Goal: Transaction & Acquisition: Download file/media

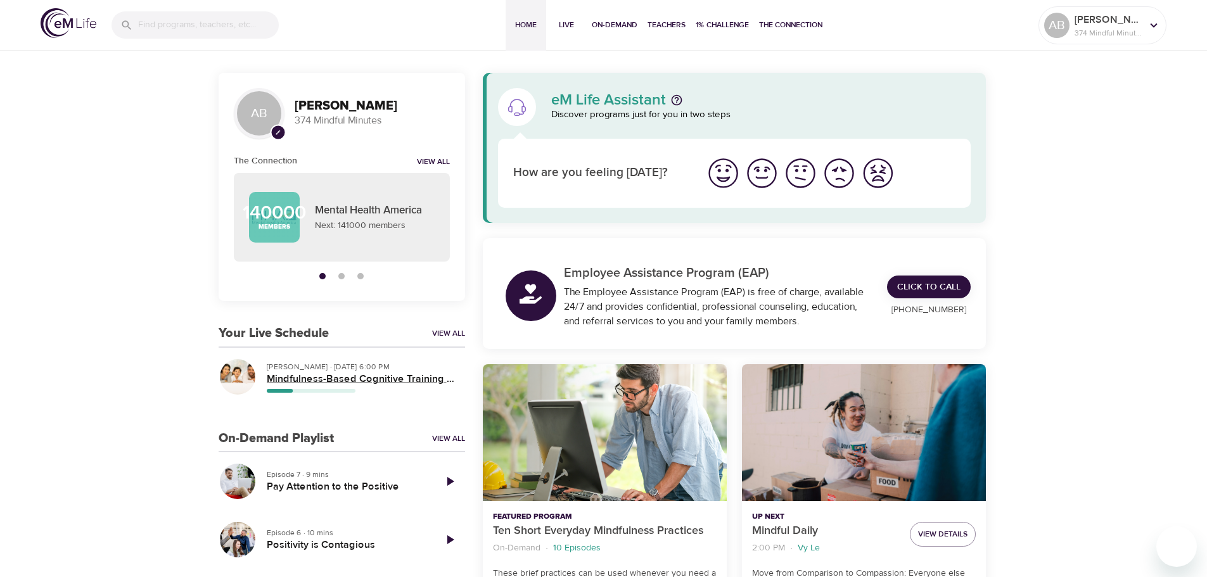
click at [344, 373] on h5 "Mindfulness-Based Cognitive Training (MBCT)" at bounding box center [361, 379] width 188 height 13
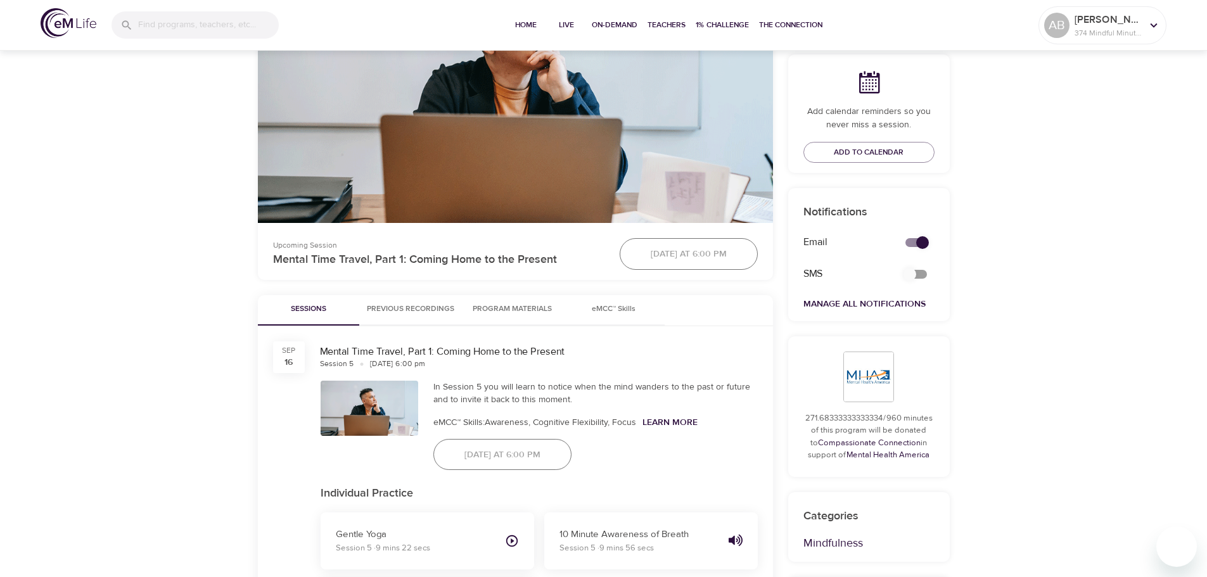
scroll to position [380, 0]
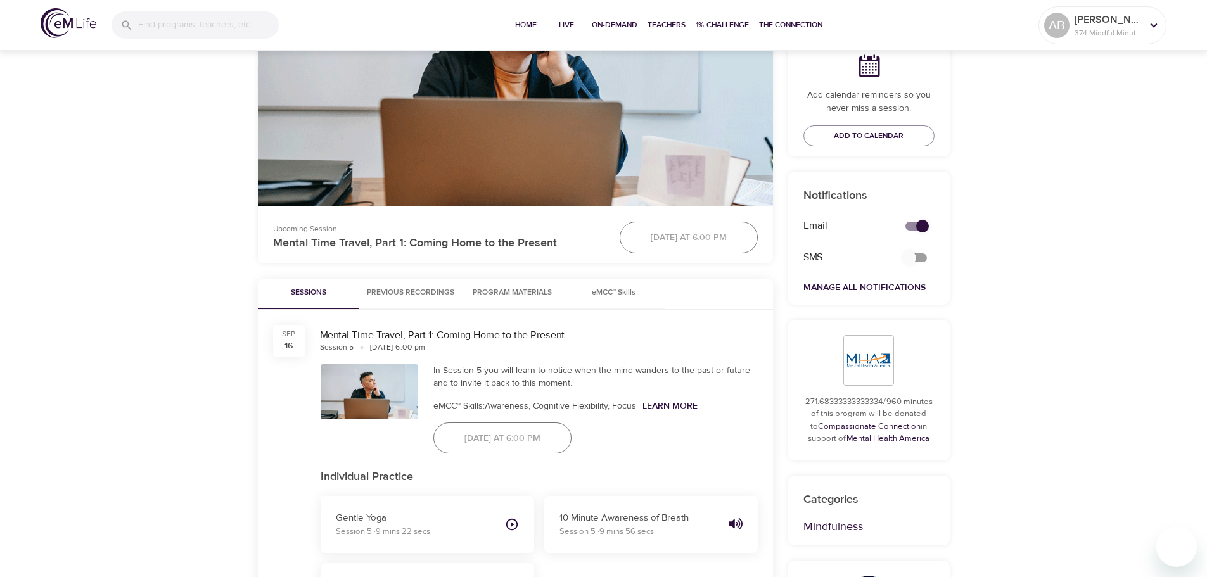
click at [385, 289] on span "Previous Recordings" at bounding box center [410, 292] width 87 height 13
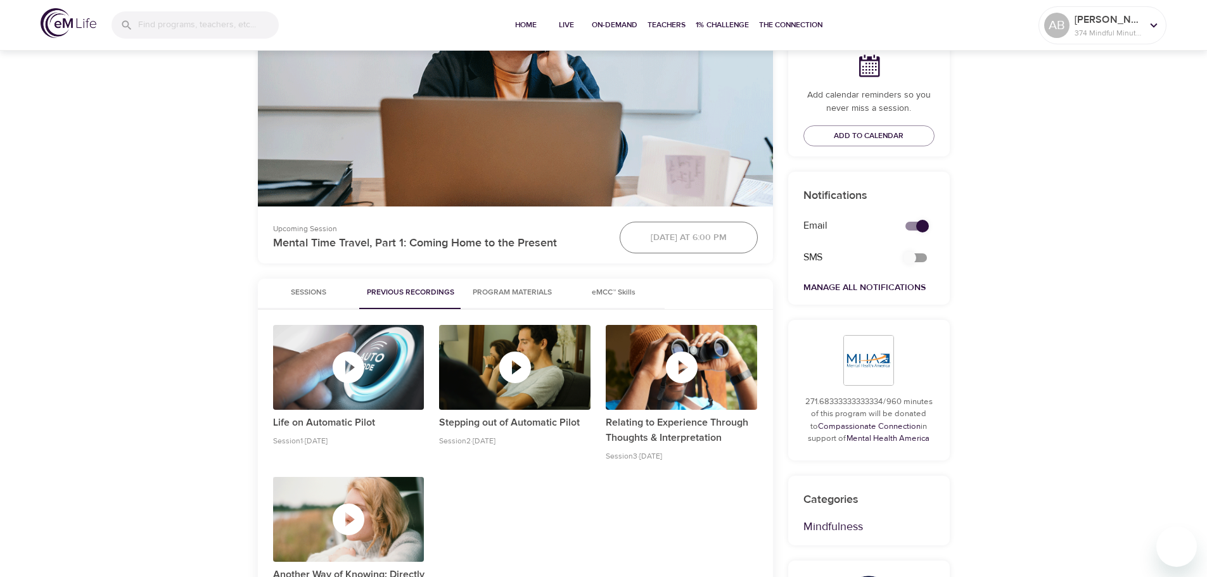
click at [361, 508] on icon "button" at bounding box center [349, 520] width 38 height 38
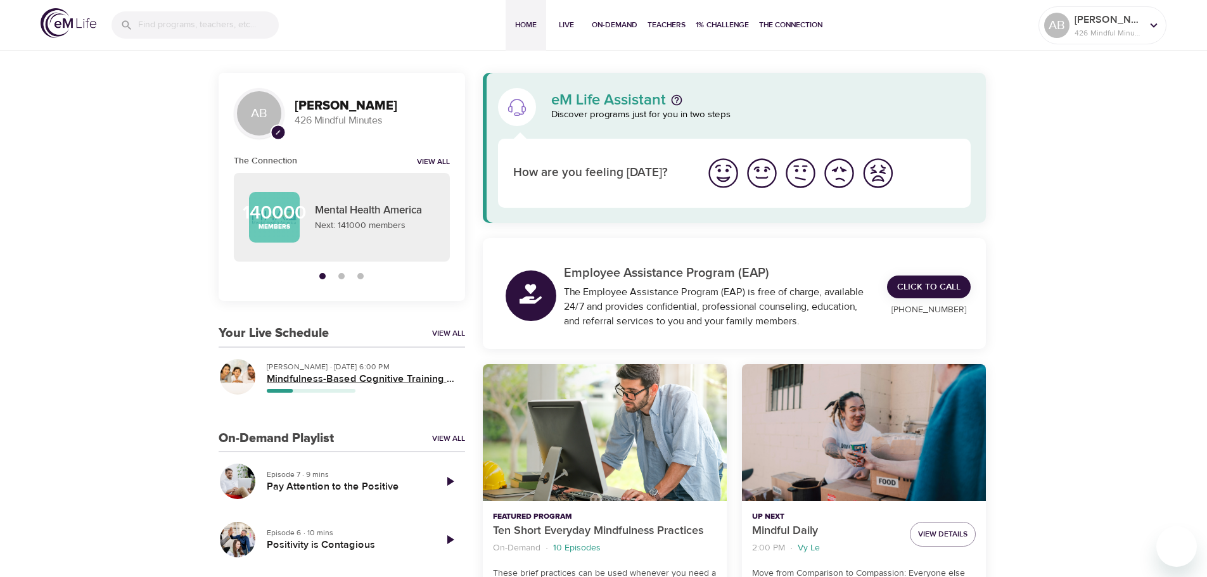
click at [291, 382] on h5 "Mindfulness-Based Cognitive Training (MBCT)" at bounding box center [361, 379] width 188 height 13
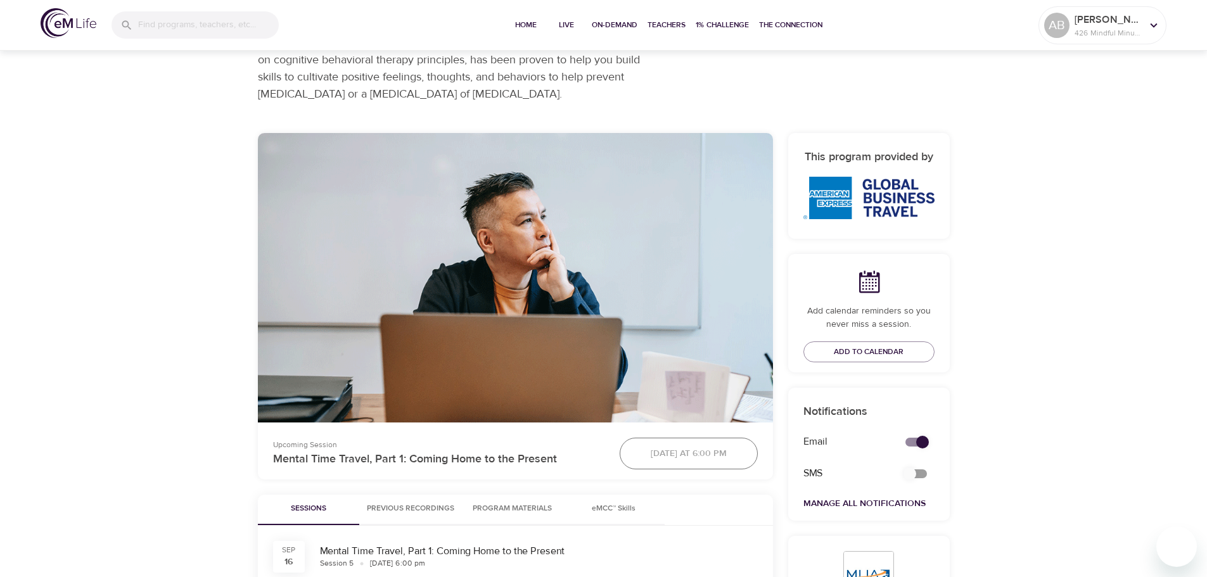
scroll to position [380, 0]
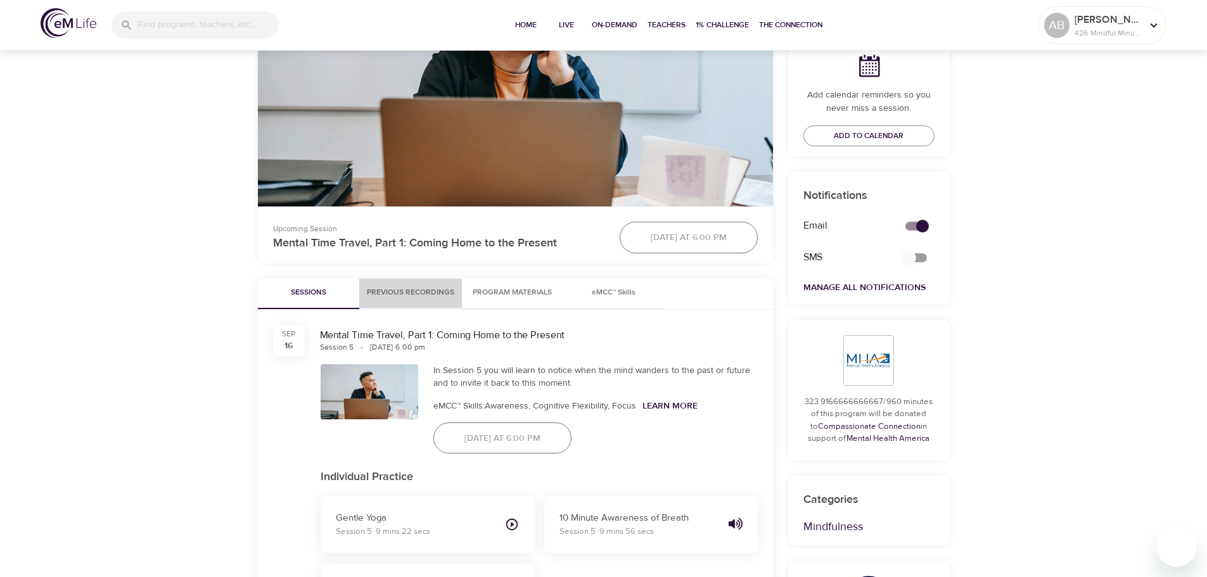
click at [431, 297] on span "Previous Recordings" at bounding box center [410, 292] width 87 height 13
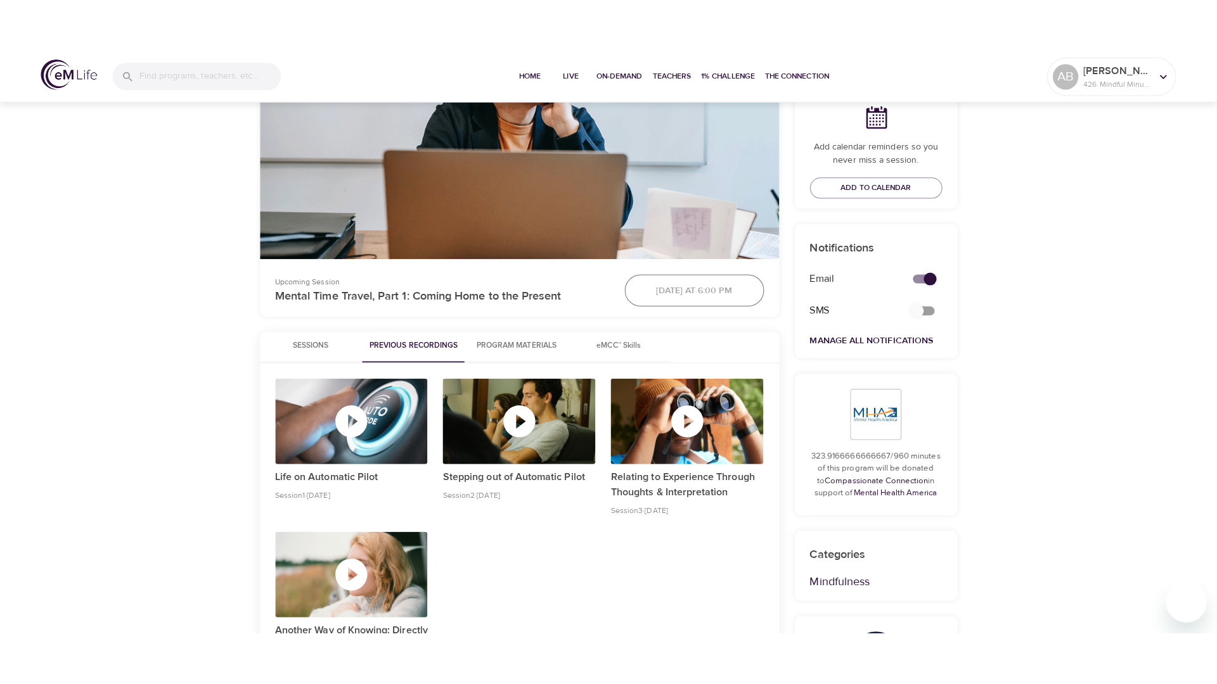
scroll to position [570, 0]
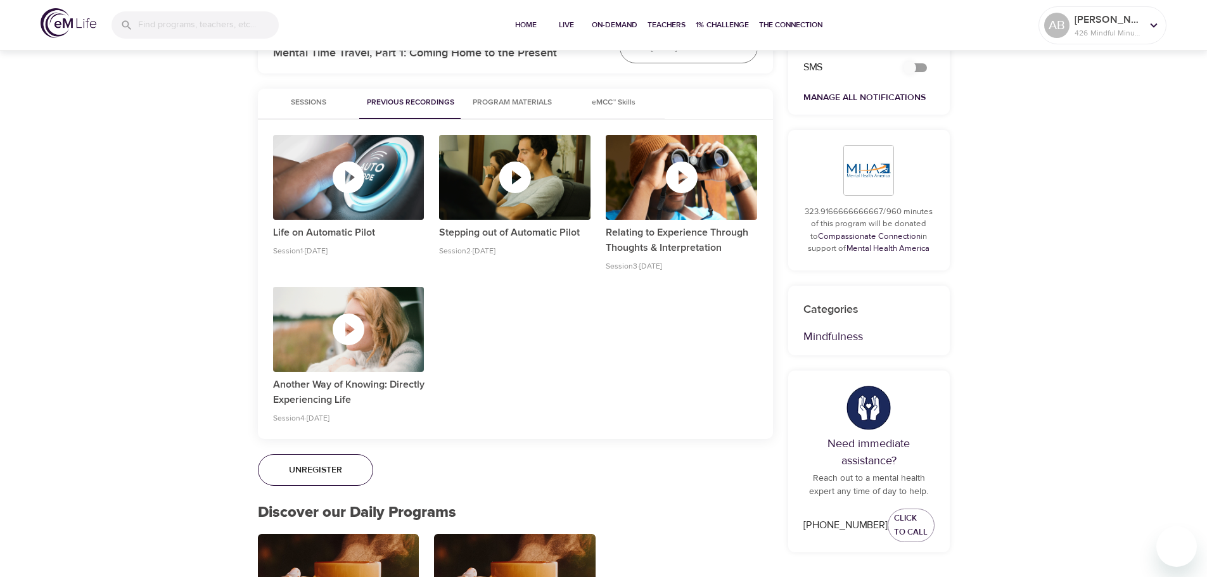
click at [361, 332] on icon "button" at bounding box center [349, 330] width 32 height 32
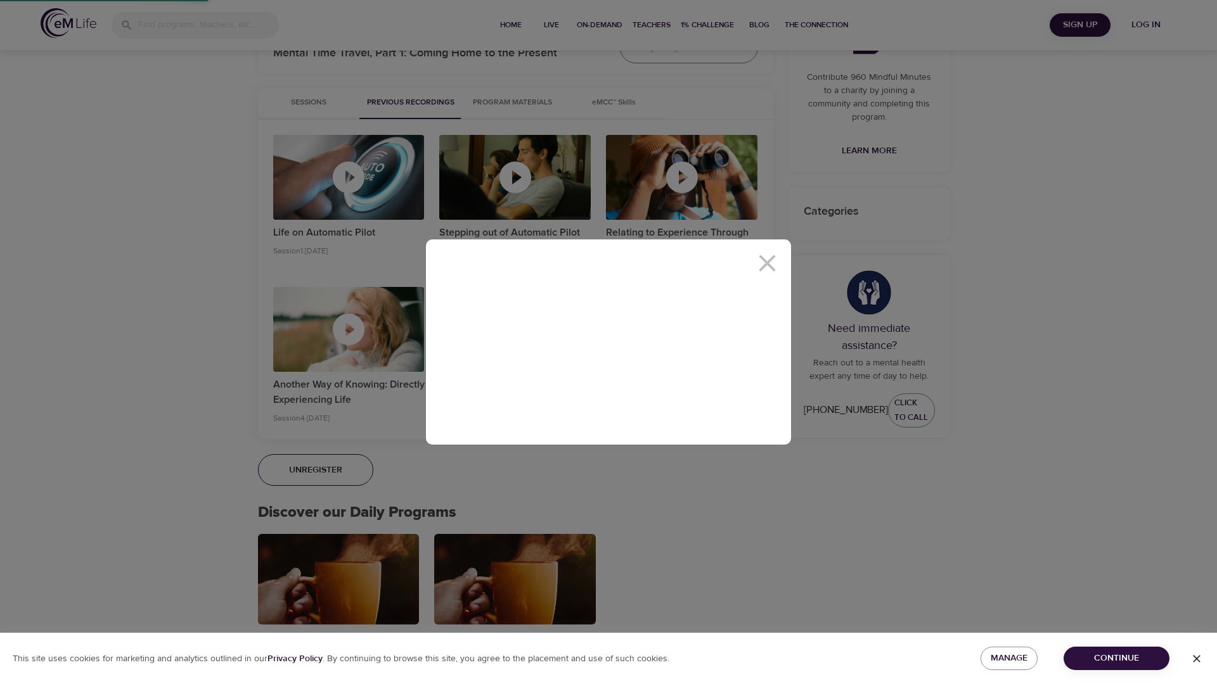
scroll to position [553, 0]
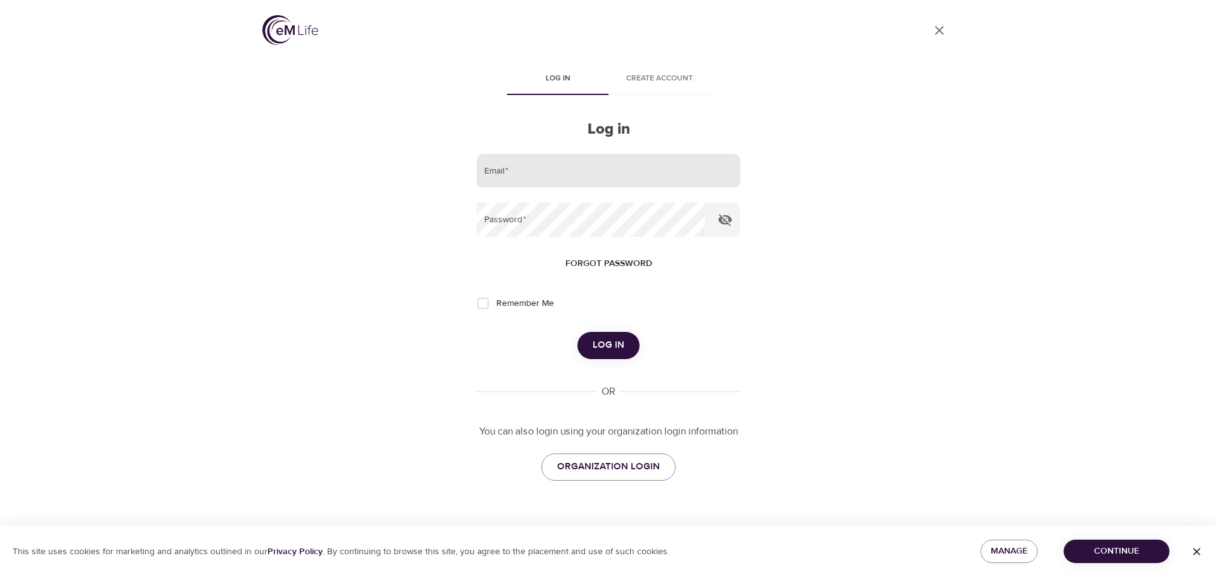
click at [589, 161] on input "email" at bounding box center [609, 171] width 264 height 34
type input "agatabezubik@gmail.com"
click at [577, 332] on button "Log in" at bounding box center [608, 345] width 62 height 27
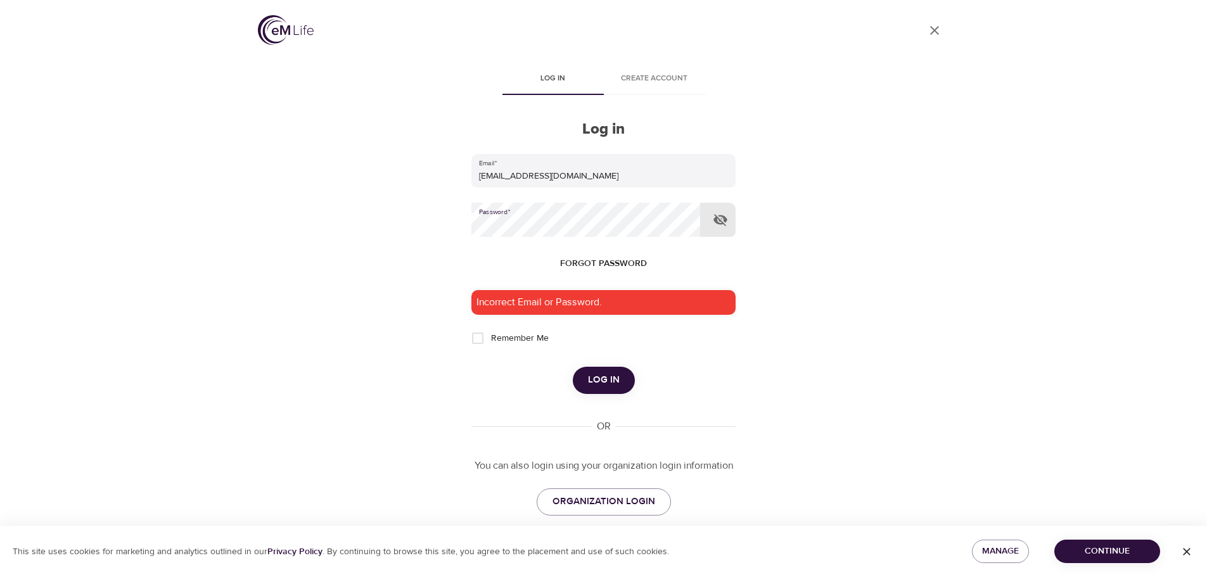
click at [413, 214] on div "User Profile Log in Create account Log in Email   * agatabezubik@gmail.com Pass…" at bounding box center [604, 288] width 722 height 577
click at [573, 367] on button "Log in" at bounding box center [604, 380] width 62 height 27
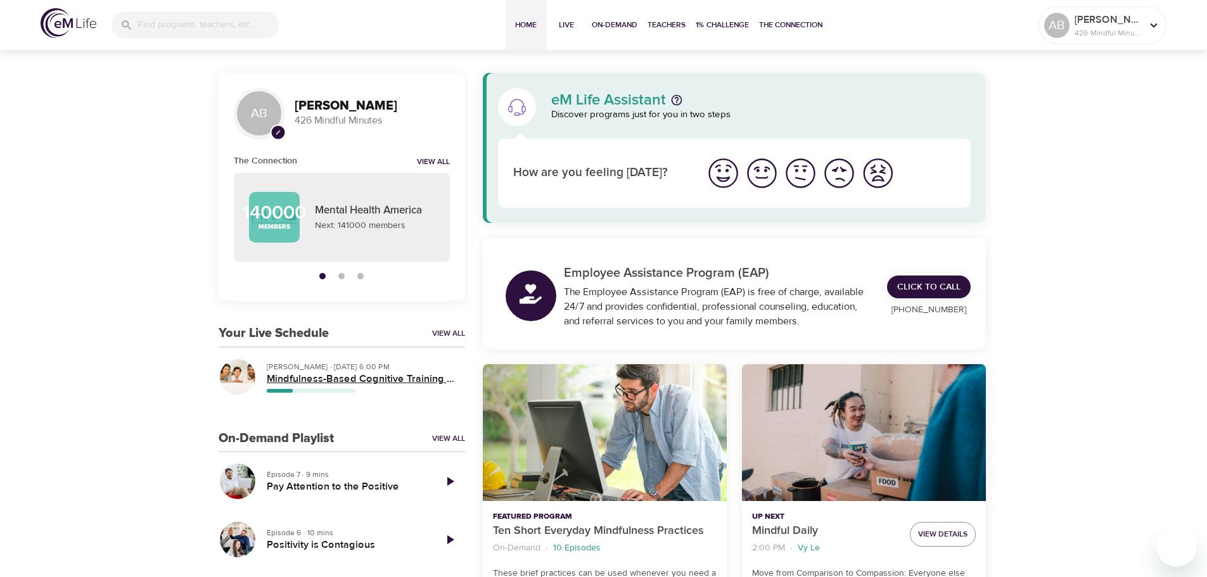
click at [299, 378] on h5 "Mindfulness-Based Cognitive Training (MBCT)" at bounding box center [361, 379] width 188 height 13
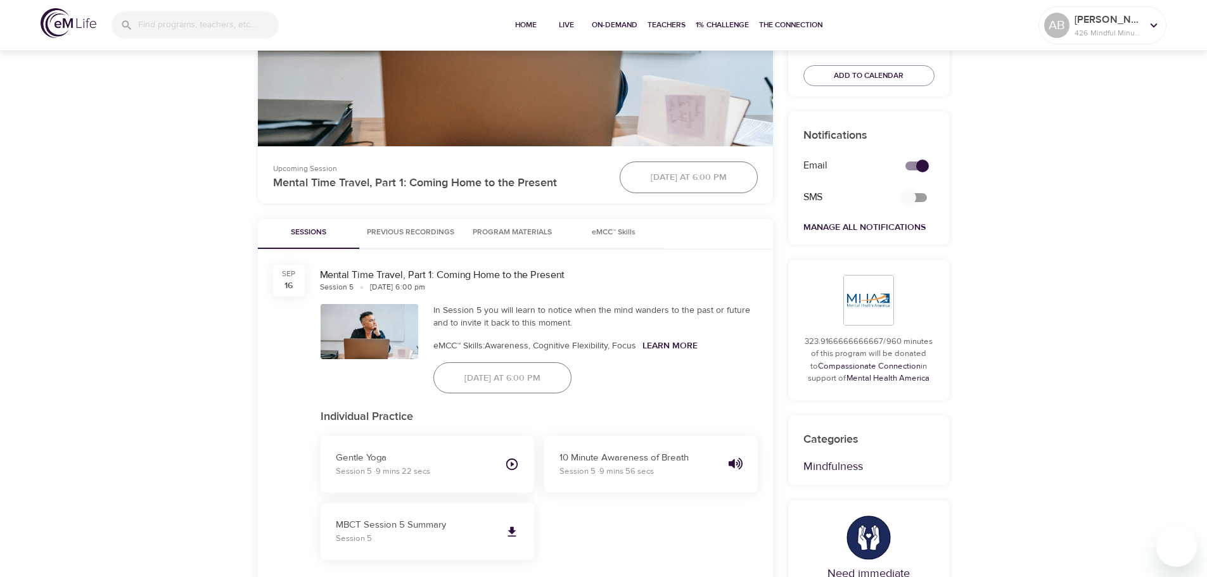
scroll to position [444, 0]
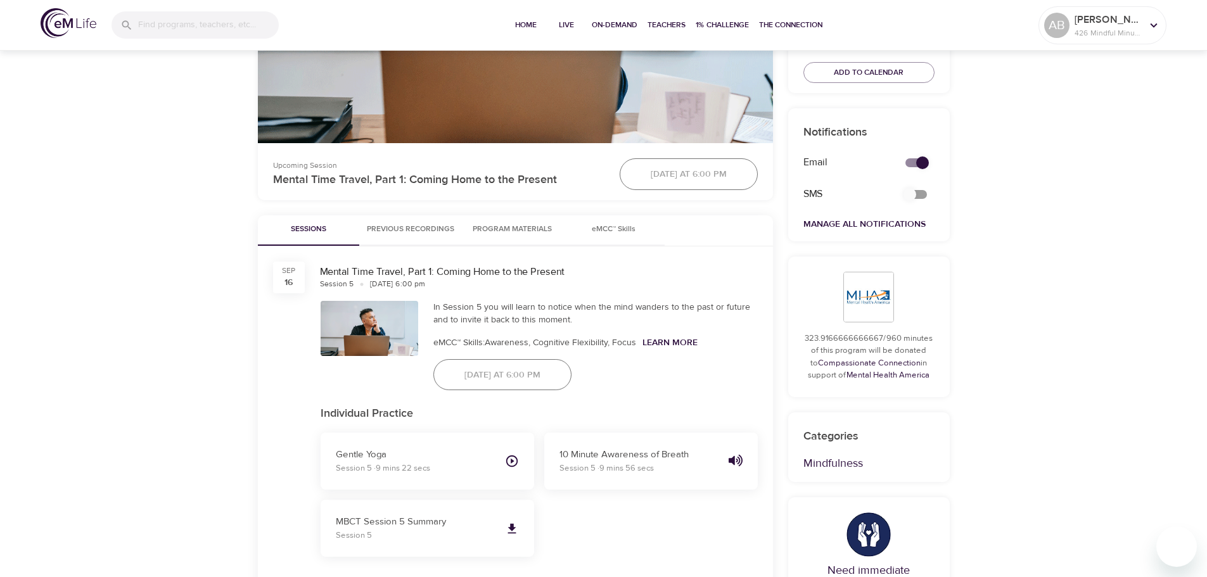
click at [480, 225] on span "Program Materials" at bounding box center [513, 229] width 86 height 13
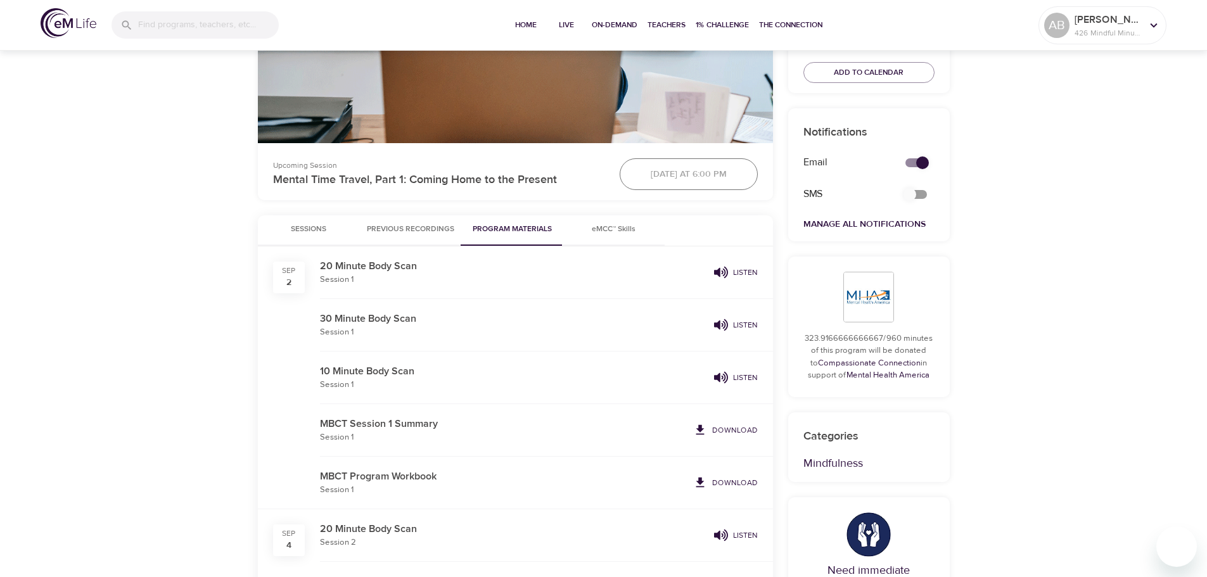
click at [416, 233] on span "Previous Recordings" at bounding box center [410, 229] width 87 height 13
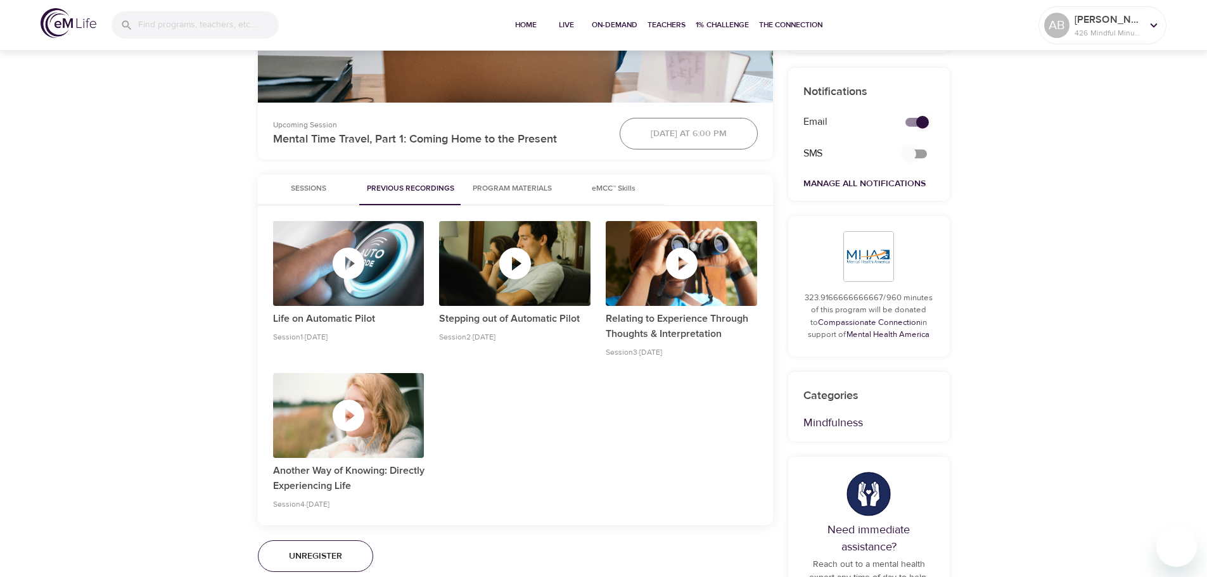
scroll to position [507, 0]
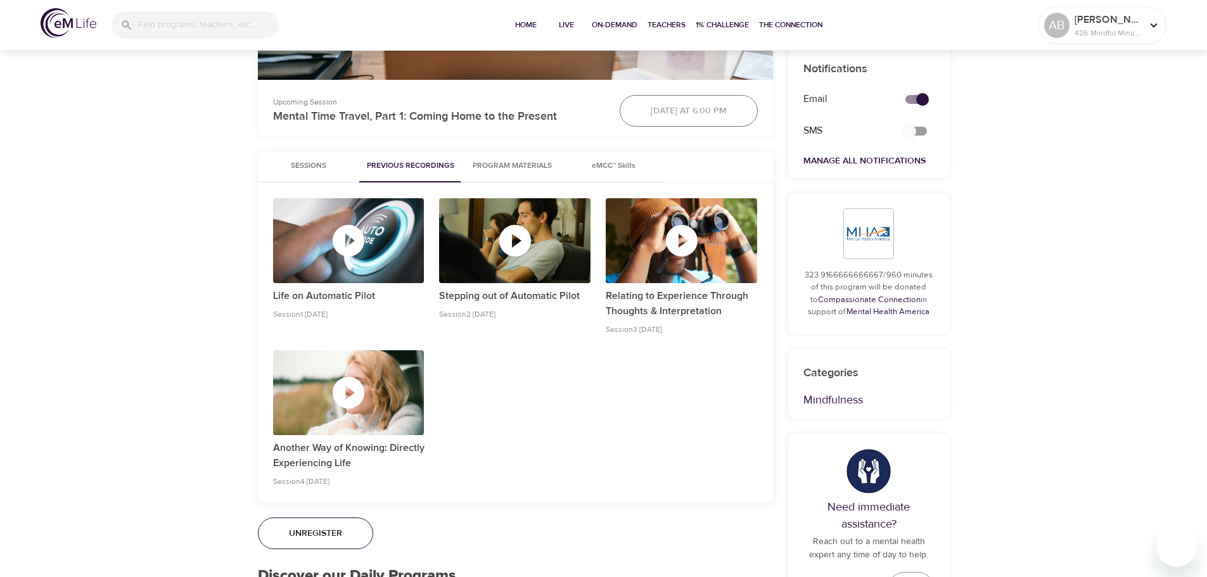
click at [338, 456] on p "Another Way of Knowing: Directly Experiencing Life" at bounding box center [348, 455] width 151 height 30
click at [346, 397] on icon "button" at bounding box center [349, 393] width 38 height 38
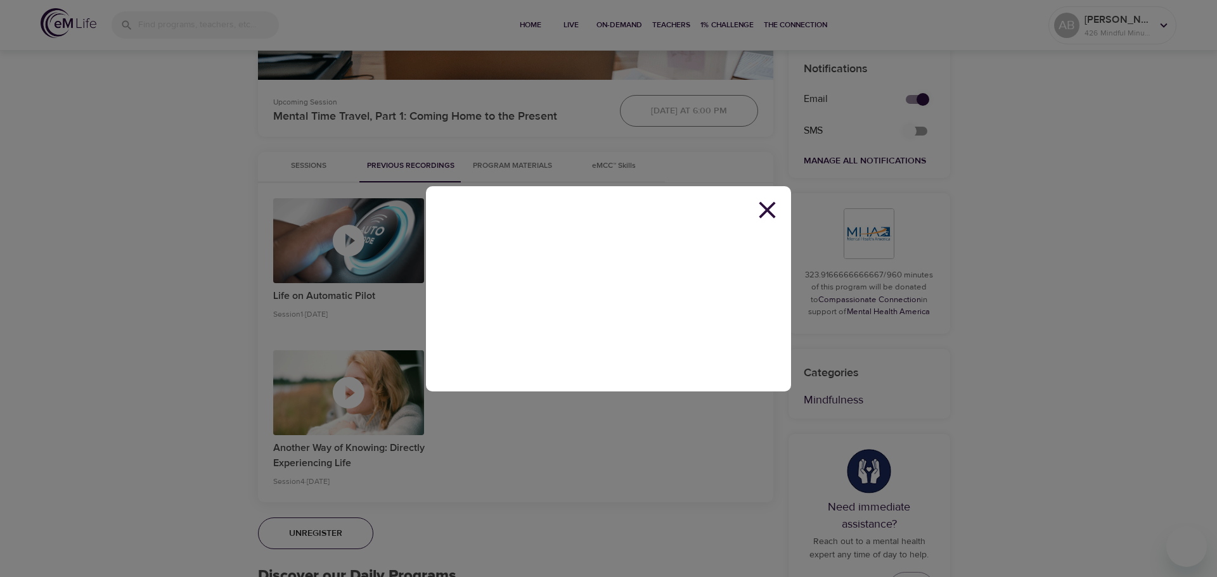
click at [769, 221] on icon at bounding box center [767, 210] width 29 height 29
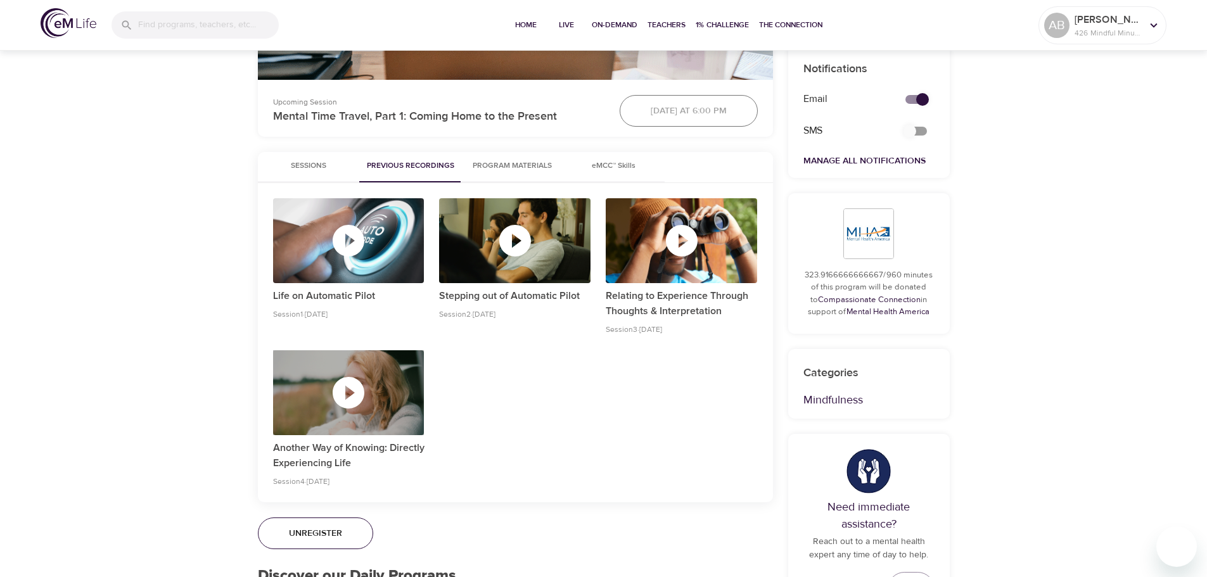
click at [361, 399] on icon "button" at bounding box center [349, 393] width 32 height 32
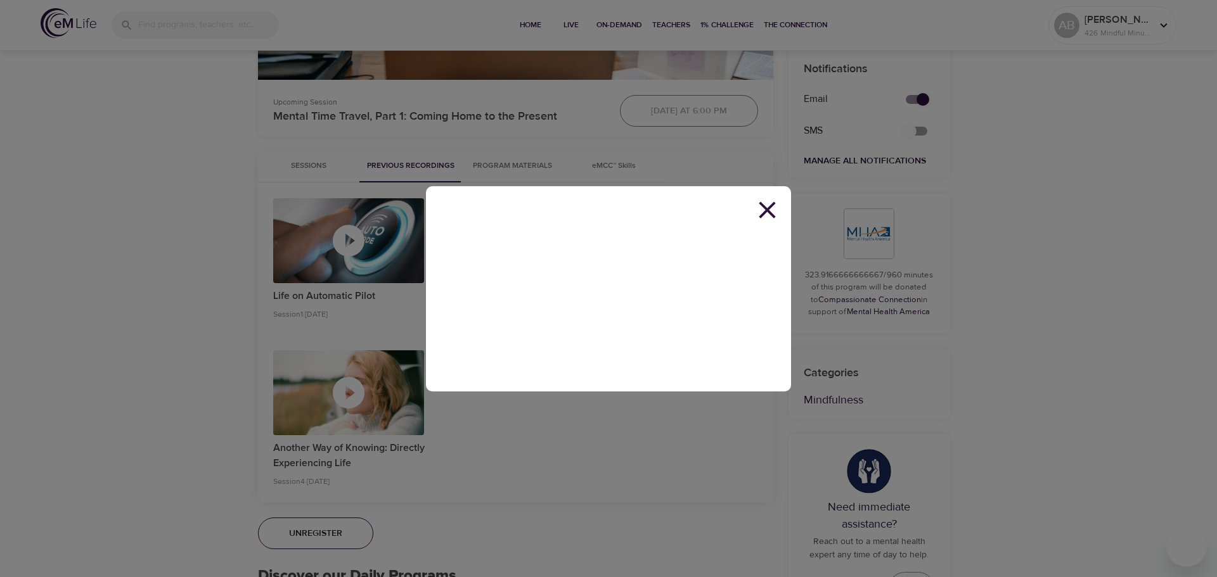
click at [764, 212] on icon at bounding box center [767, 210] width 16 height 16
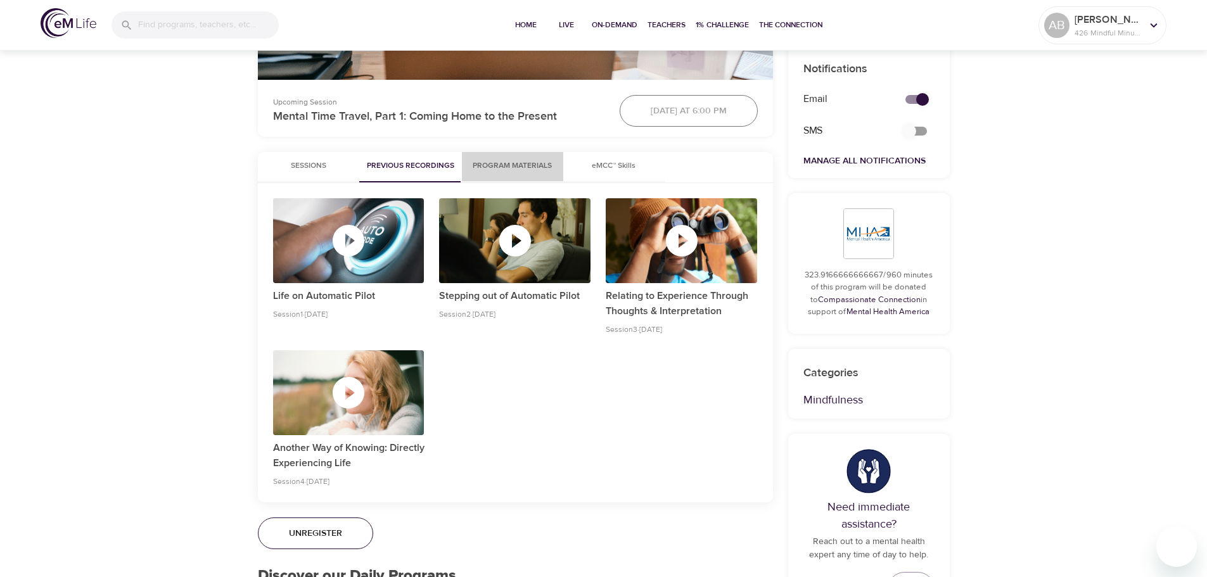
click at [497, 162] on span "Program Materials" at bounding box center [513, 166] width 86 height 13
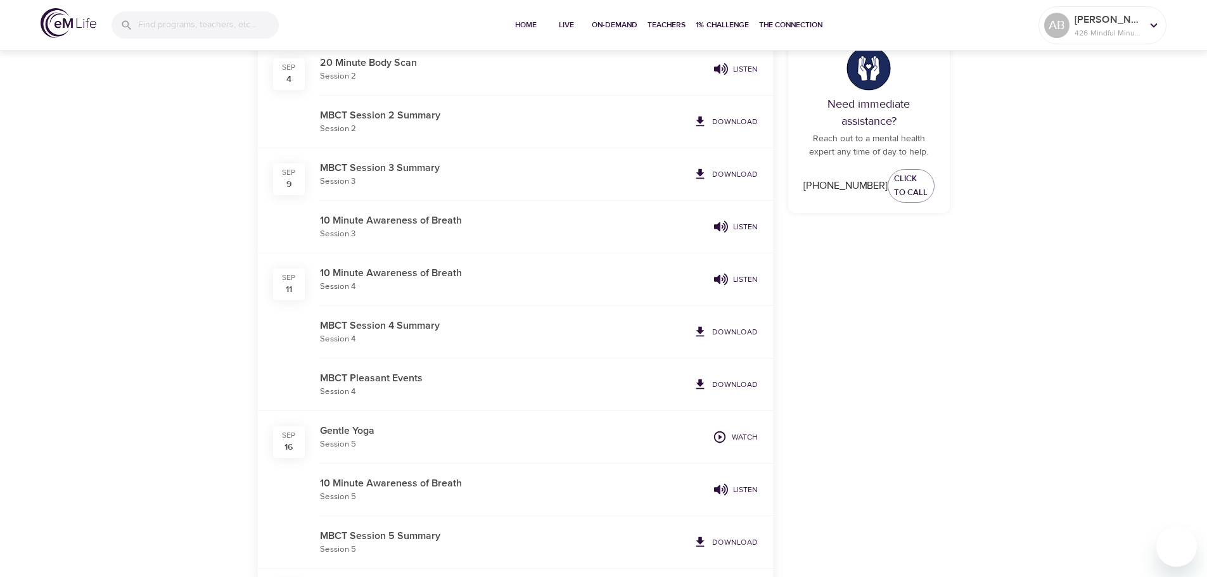
scroll to position [887, 0]
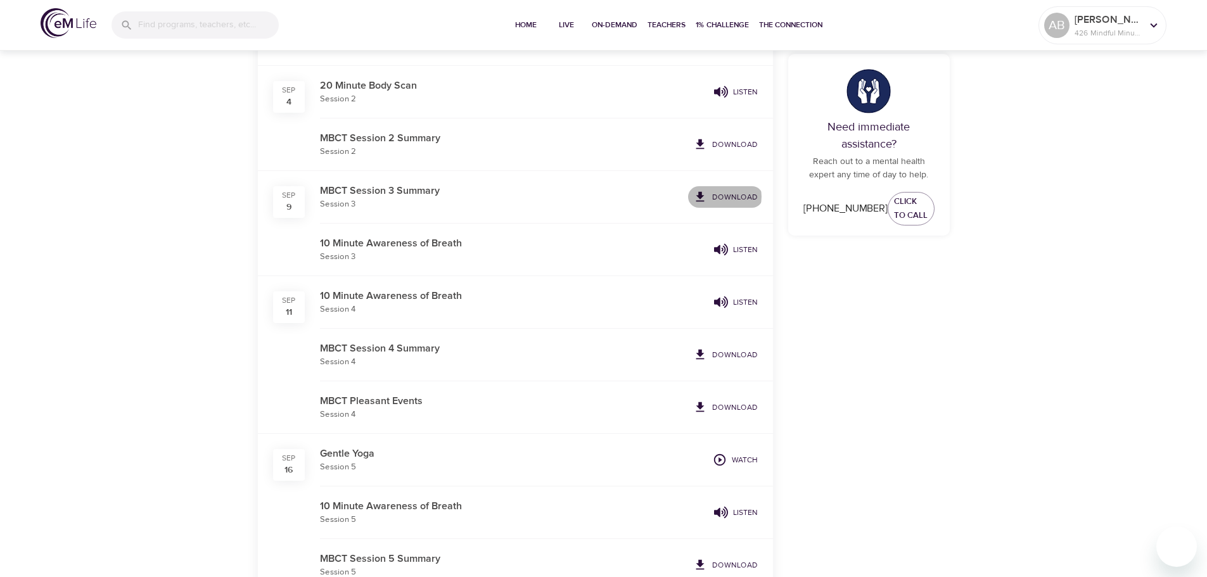
click at [724, 197] on p "Download" at bounding box center [735, 196] width 46 height 11
click at [724, 355] on p "Download" at bounding box center [735, 354] width 46 height 11
click at [725, 407] on p "Download" at bounding box center [735, 407] width 46 height 11
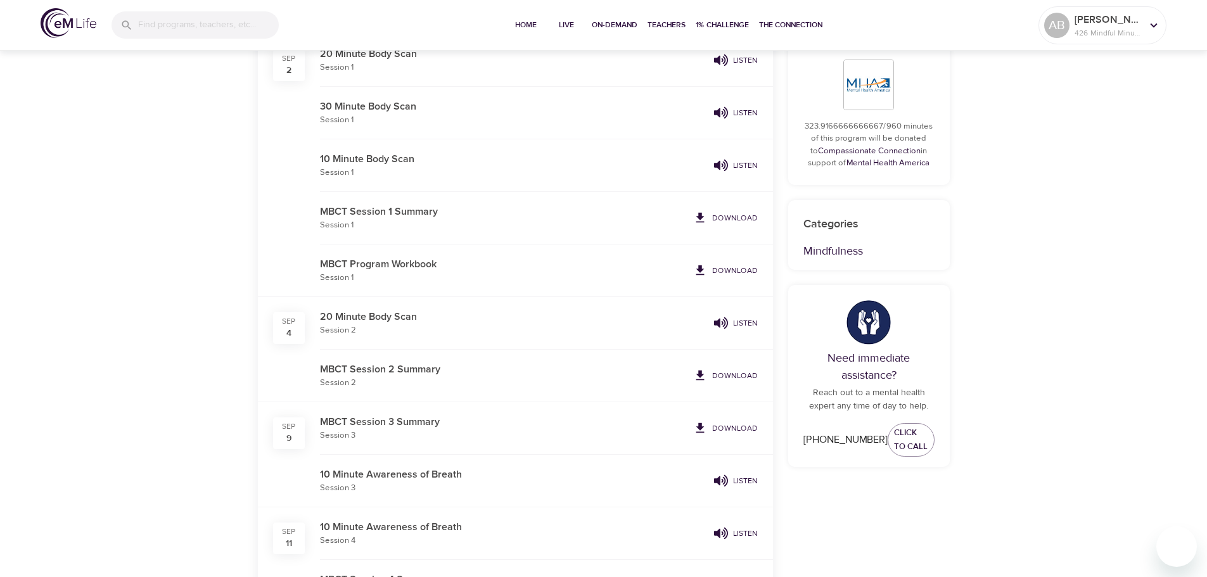
scroll to position [634, 0]
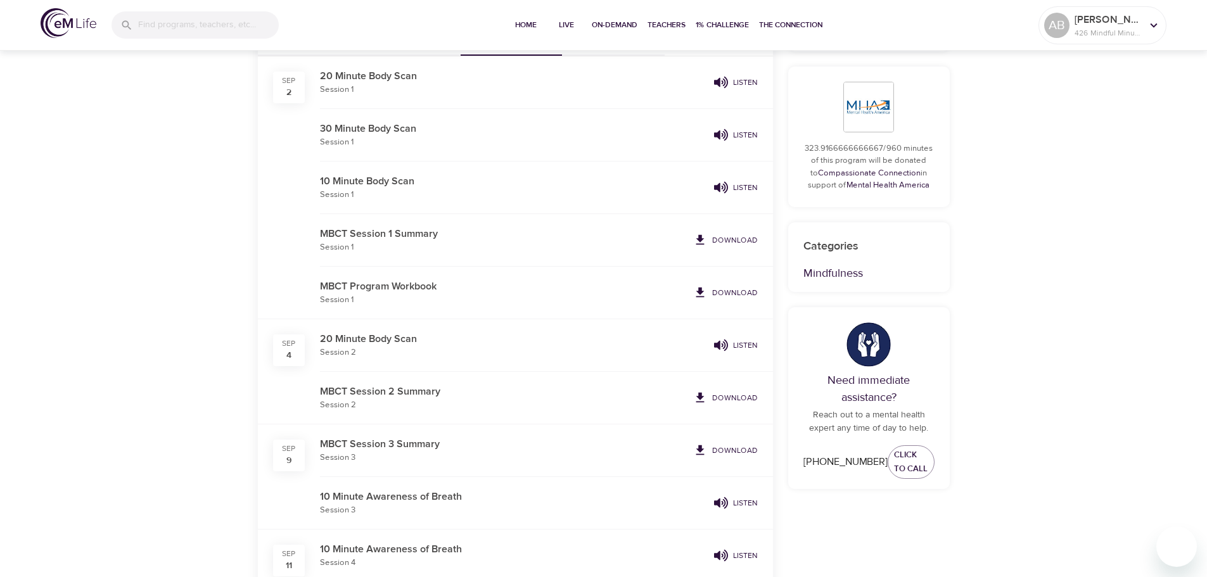
click at [746, 292] on p "Download" at bounding box center [735, 292] width 46 height 11
